Goal: Task Accomplishment & Management: Use online tool/utility

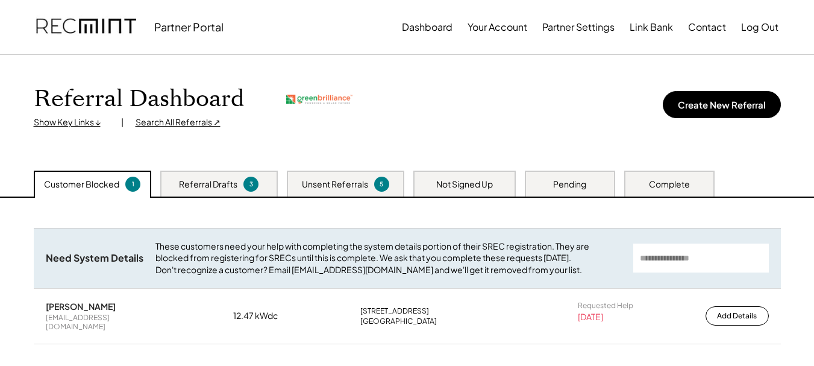
click at [270, 69] on div "Referral Dashboard Show Key Links ↓ | Search All Referrals ↗ Create New Referral" at bounding box center [407, 113] width 771 height 116
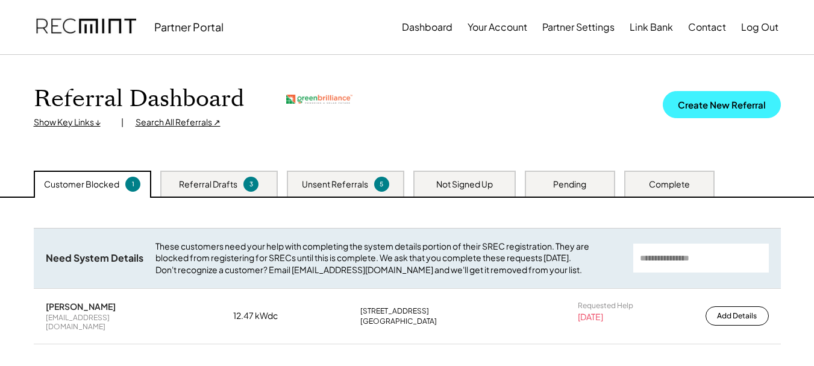
click at [735, 104] on button "Create New Referral" at bounding box center [721, 104] width 118 height 27
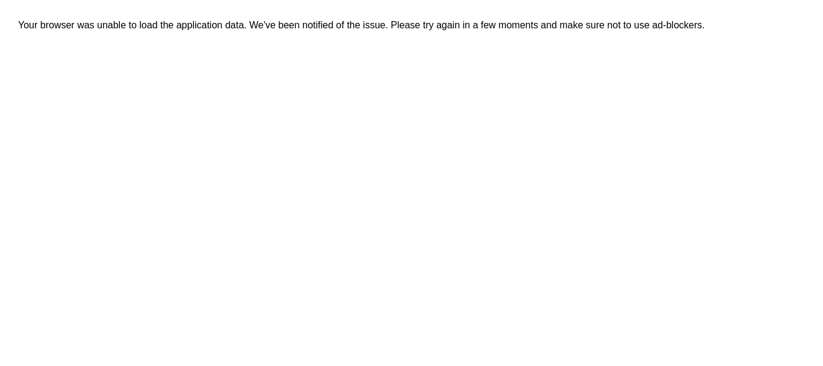
click at [360, 135] on div "Your browser was unable to load the application data. We've been notified of th…" at bounding box center [429, 201] width 859 height 402
click at [341, 216] on div "Your browser was unable to load the application data. We've been notified of th…" at bounding box center [429, 201] width 859 height 402
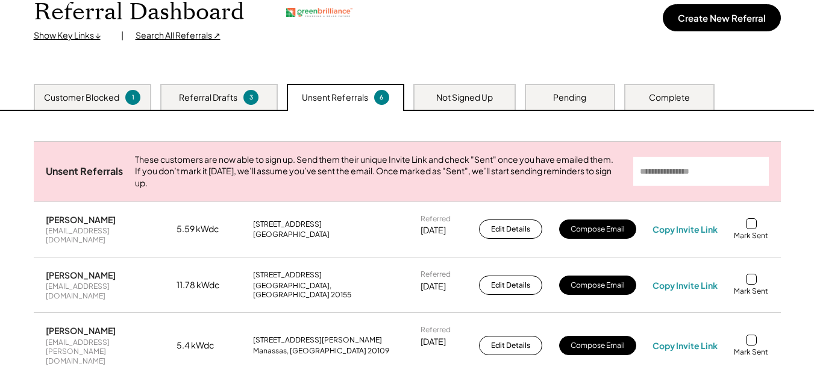
scroll to position [94, 0]
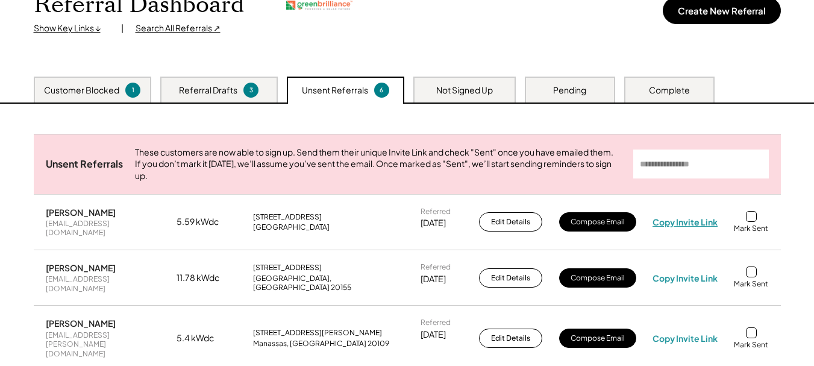
click at [672, 226] on div "Copy Invite Link" at bounding box center [684, 221] width 65 height 11
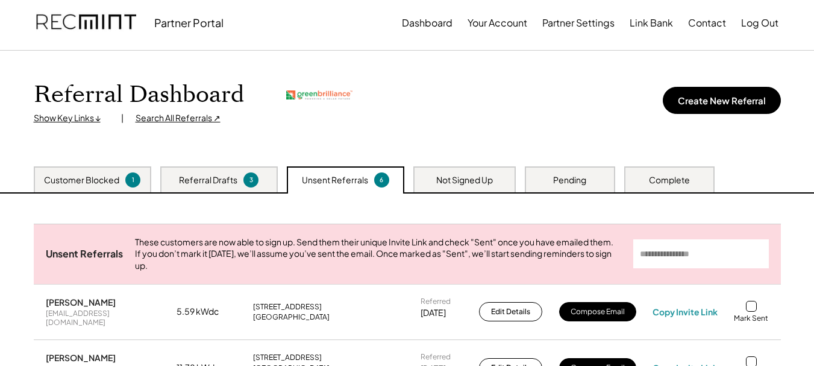
scroll to position [0, 0]
